Goal: Information Seeking & Learning: Learn about a topic

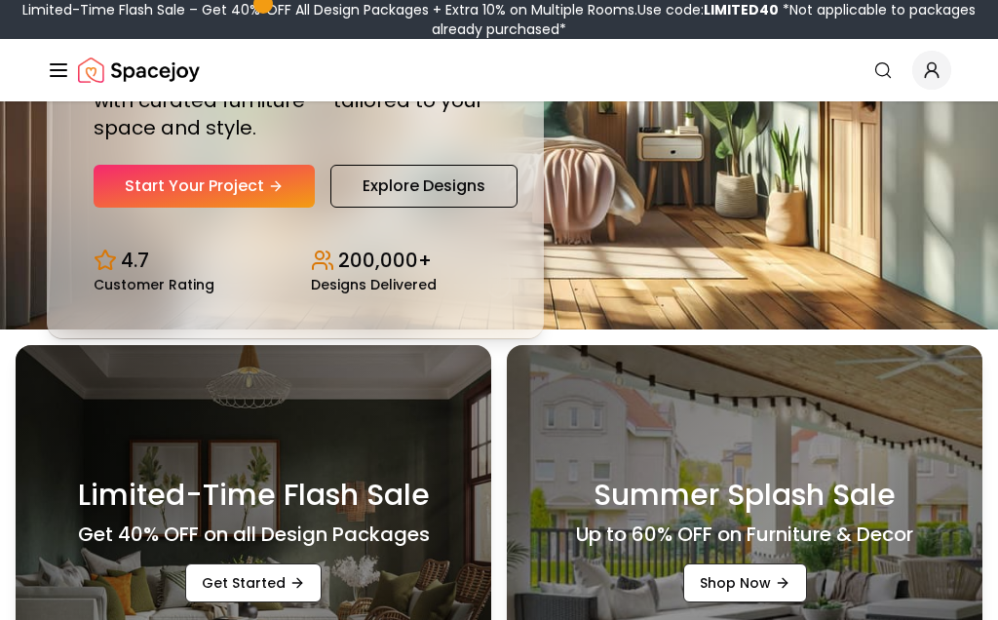
scroll to position [291, 0]
click at [481, 208] on link "Explore Designs" at bounding box center [424, 186] width 187 height 43
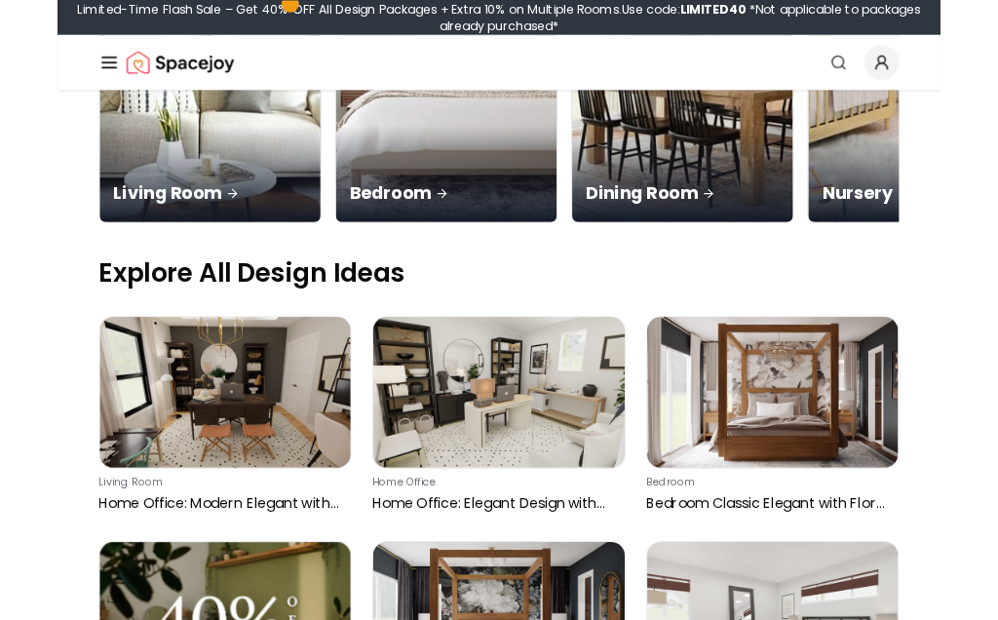
scroll to position [502, 0]
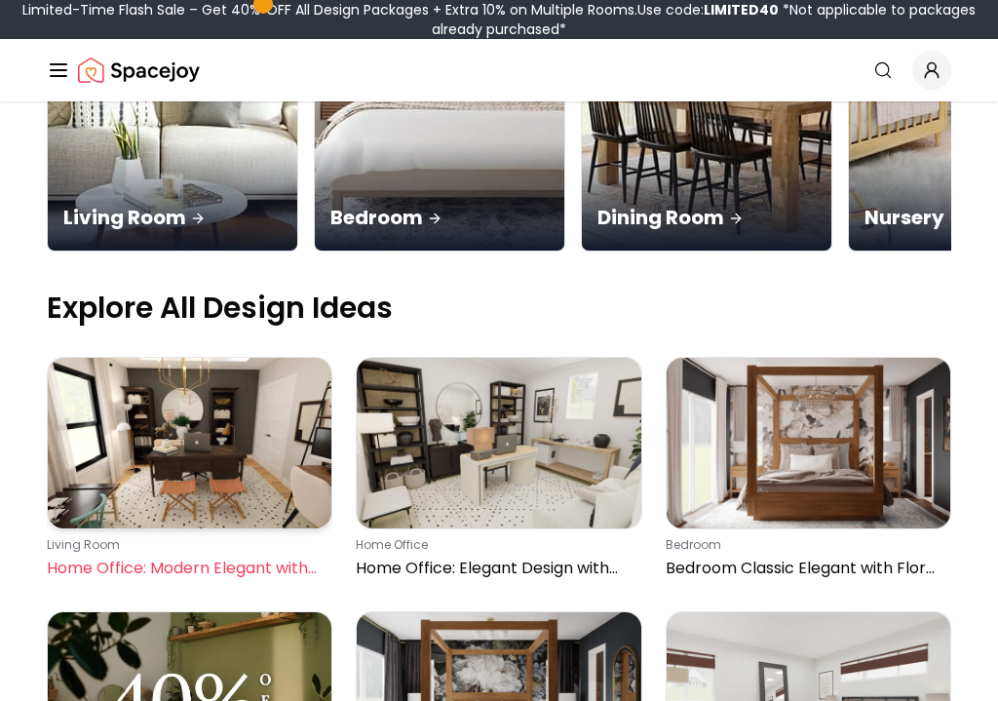
click at [277, 359] on img at bounding box center [190, 444] width 284 height 171
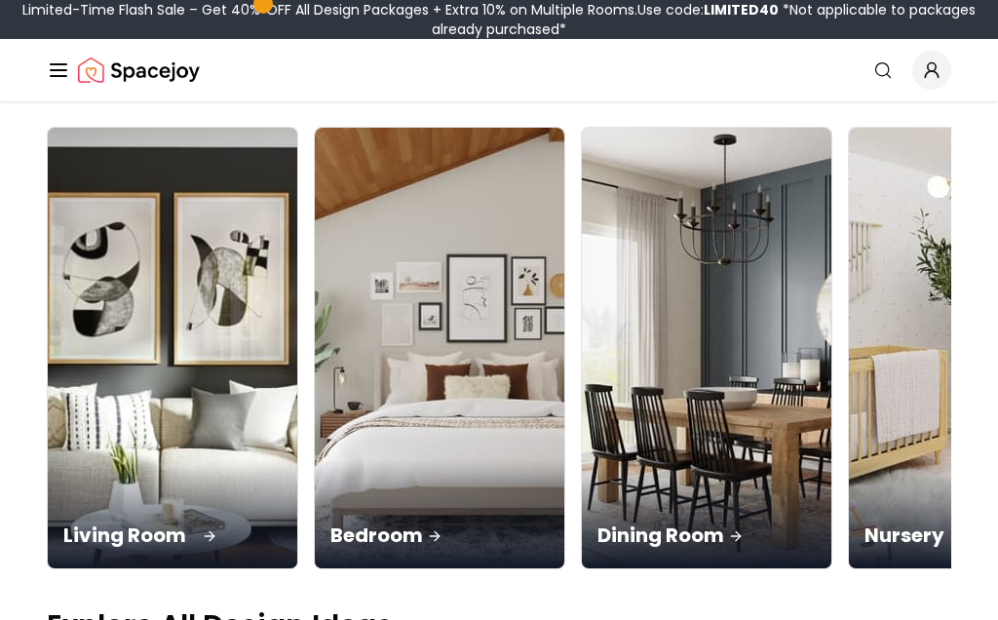
scroll to position [185, 0]
click at [162, 522] on p "Living Room" at bounding box center [172, 535] width 218 height 27
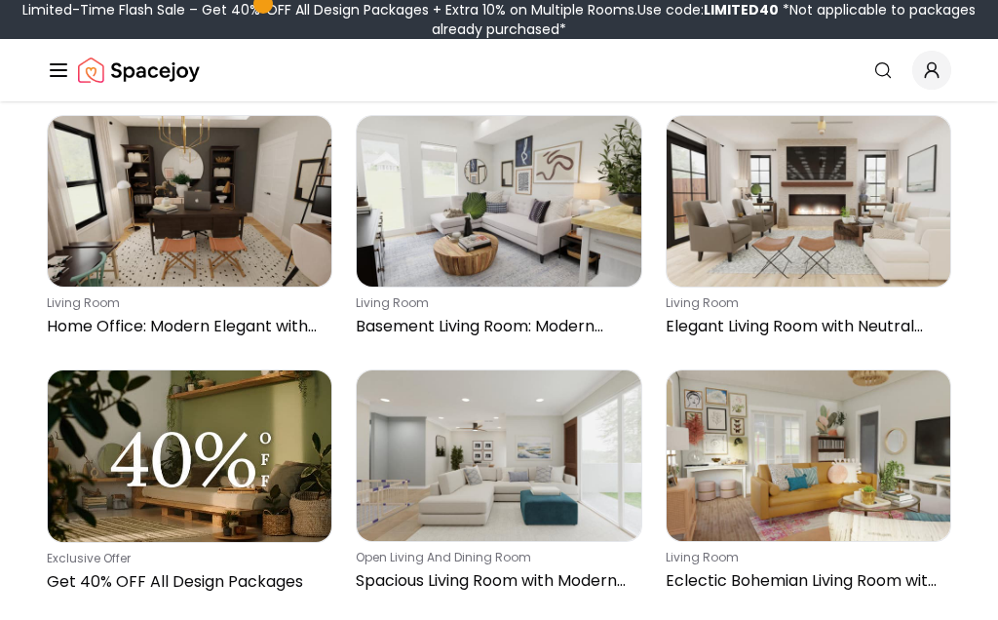
scroll to position [176, 0]
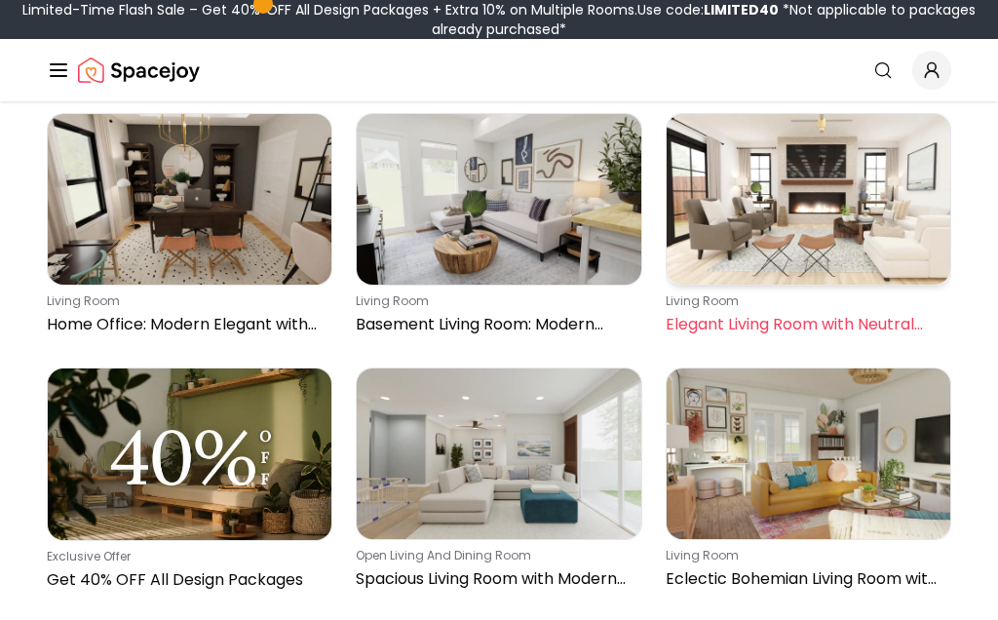
click at [881, 230] on img at bounding box center [809, 199] width 284 height 171
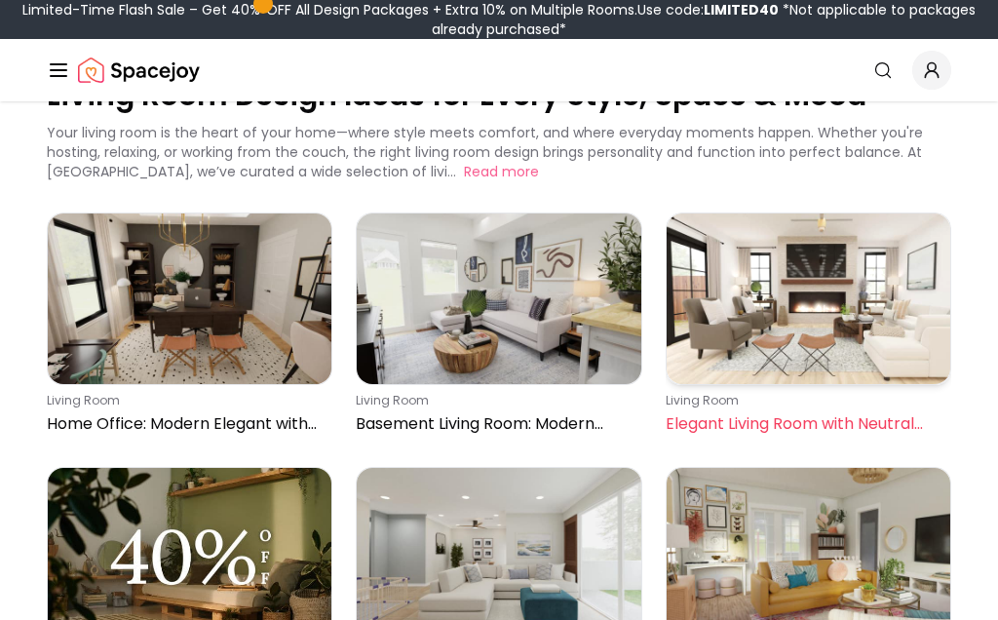
scroll to position [0, 0]
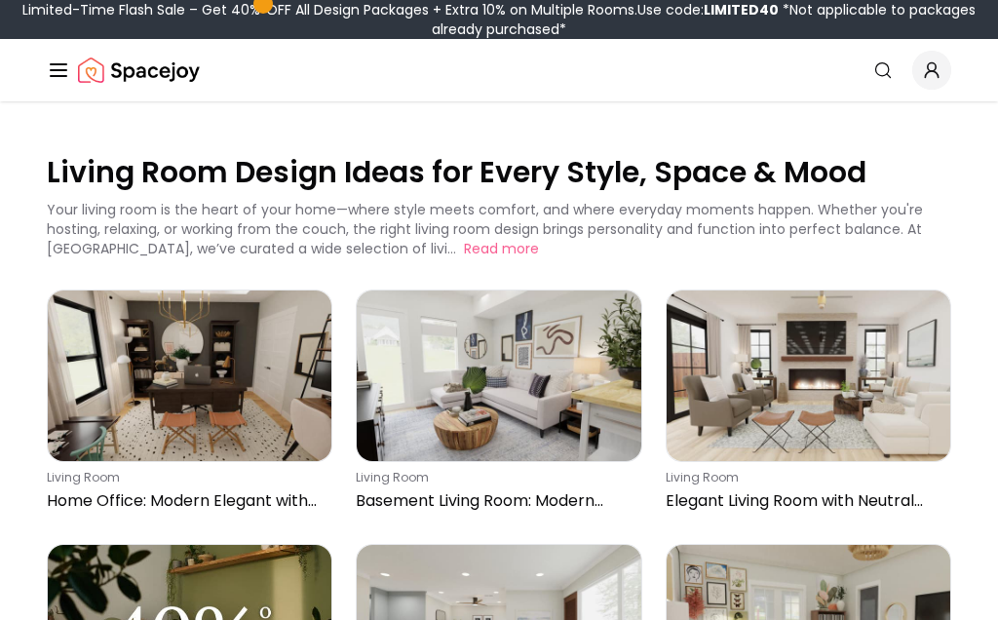
click at [63, 62] on icon "Global" at bounding box center [58, 70] width 23 height 23
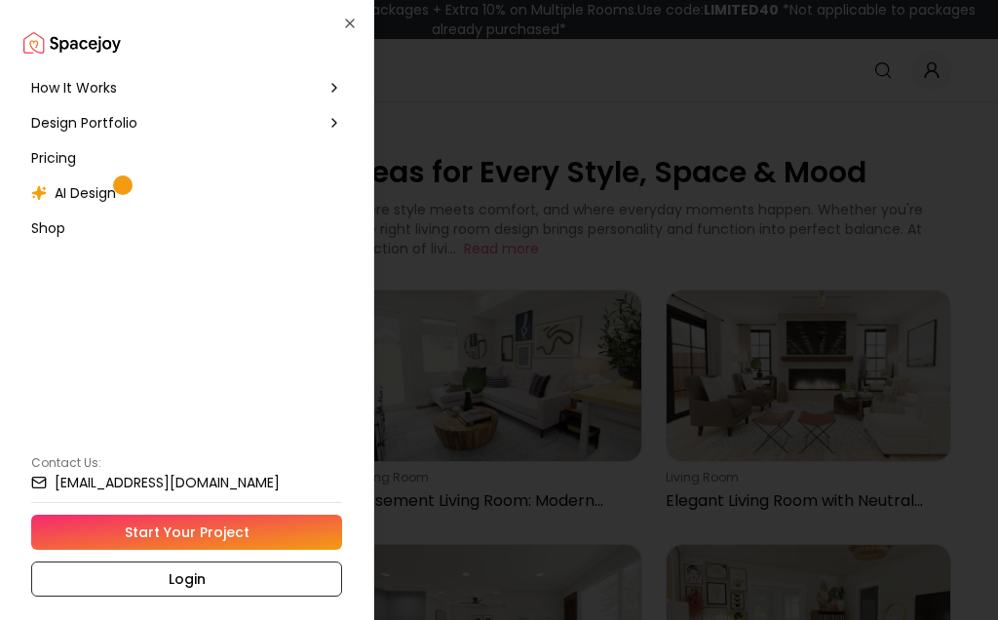
click at [324, 113] on div "Design Portfolio" at bounding box center [186, 122] width 327 height 35
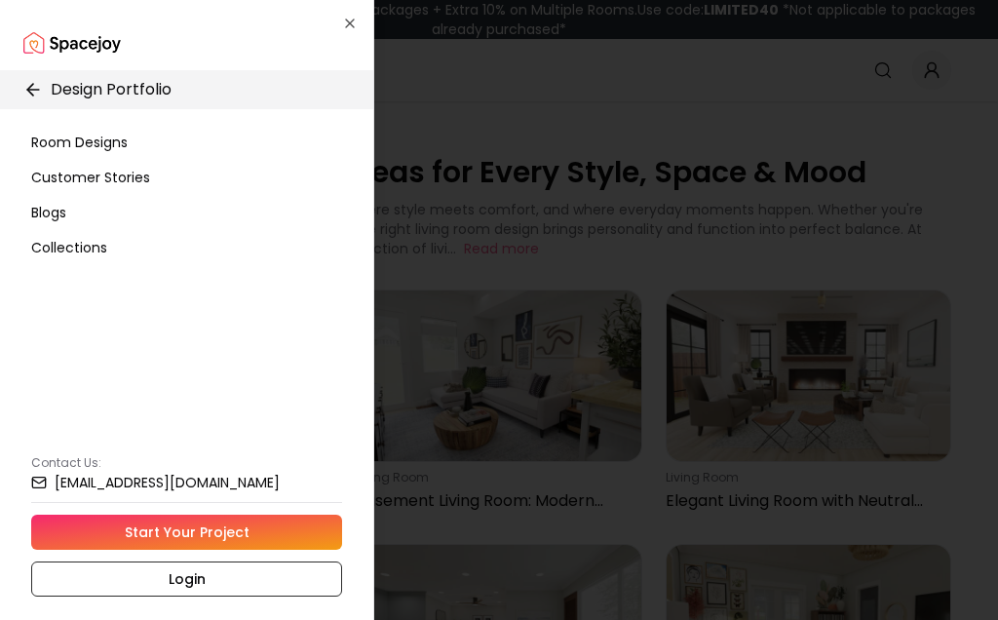
click at [133, 144] on div "Room Designs" at bounding box center [186, 142] width 327 height 35
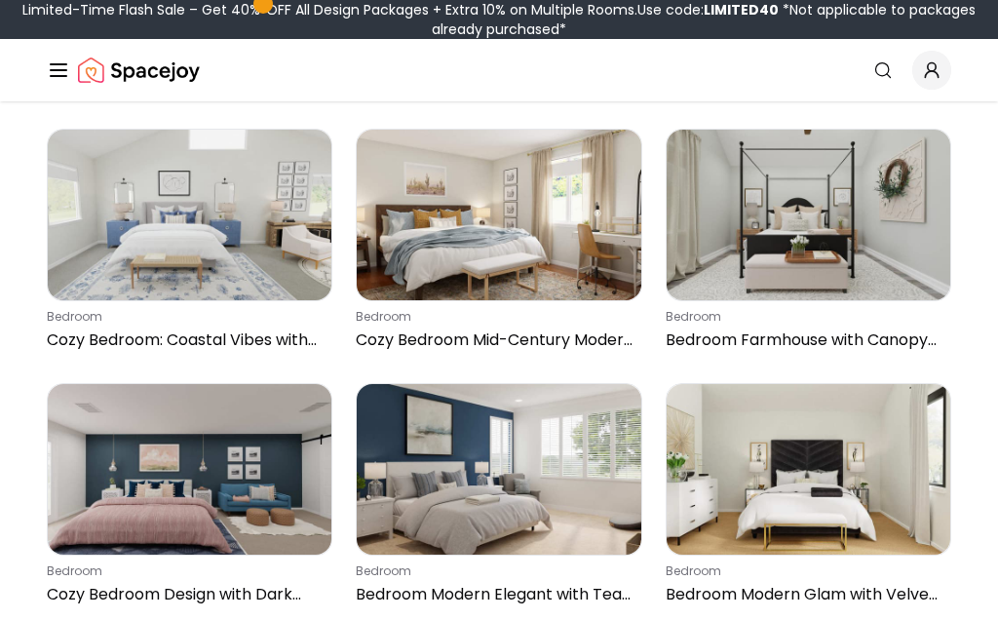
scroll to position [873, 0]
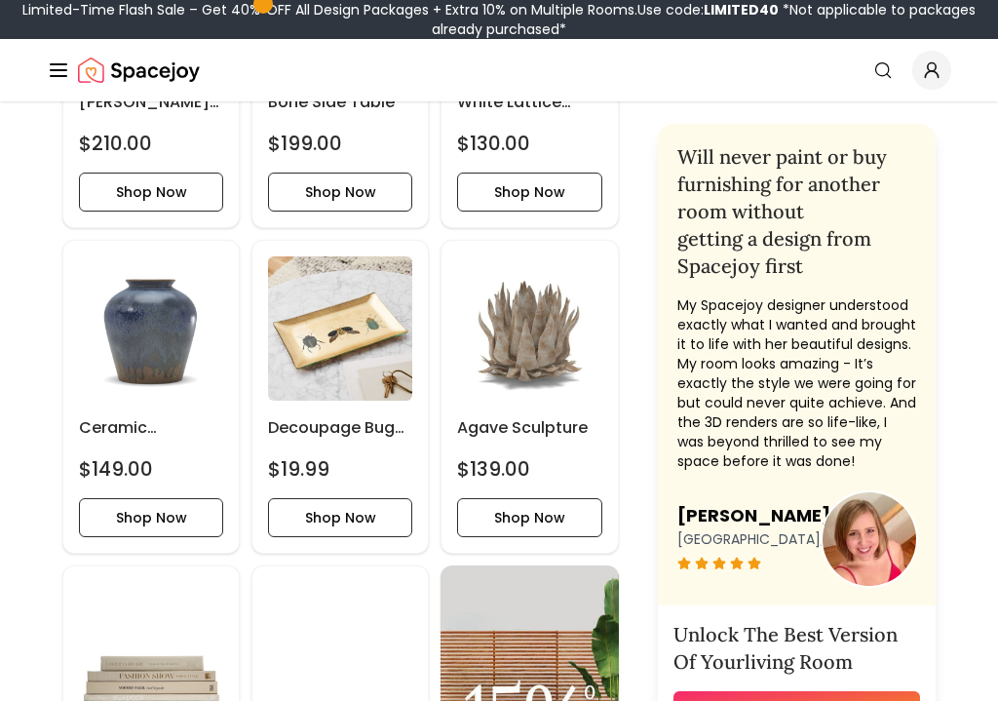
scroll to position [2776, 0]
